Goal: Task Accomplishment & Management: Manage account settings

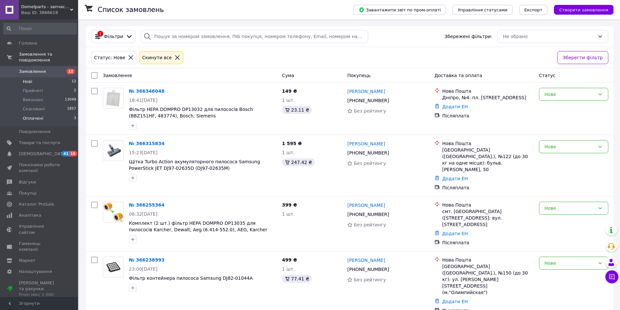
click at [30, 116] on span "Оплачені" at bounding box center [33, 119] width 21 height 6
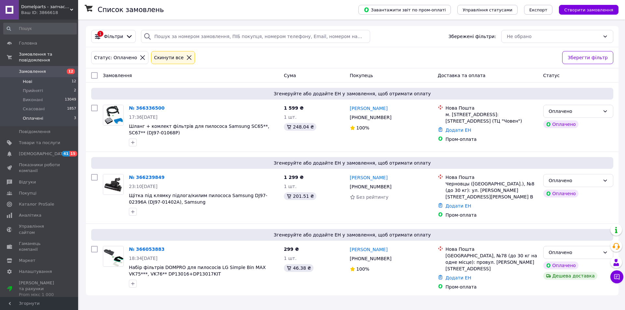
click at [27, 79] on span "Нові" at bounding box center [27, 82] width 9 height 6
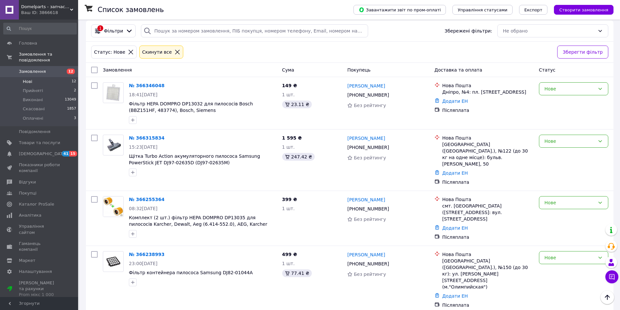
scroll to position [5, 0]
